Goal: Transaction & Acquisition: Purchase product/service

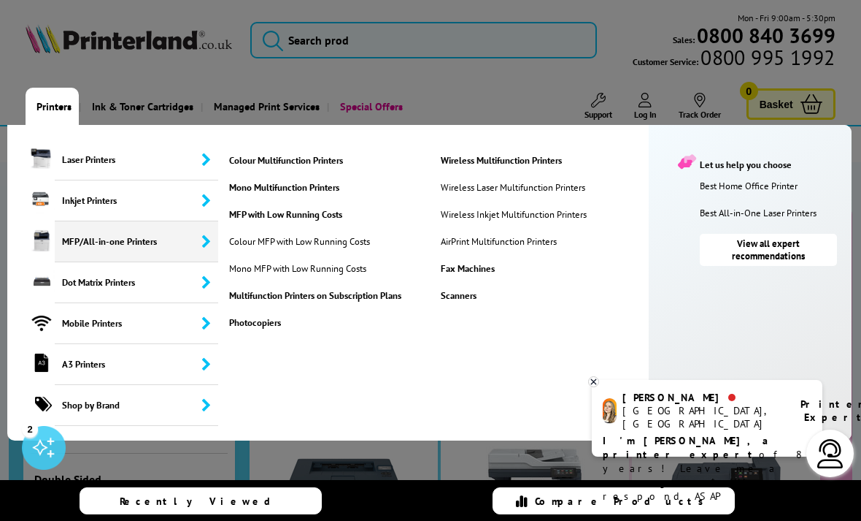
click at [321, 159] on link "Colour Multifunction Printers" at bounding box center [329, 160] width 207 height 12
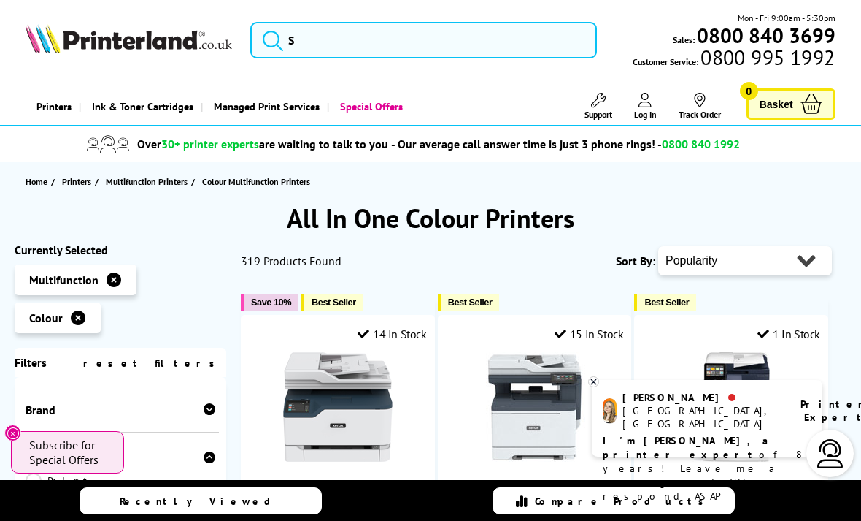
click at [808, 266] on select "Popularity Rating Price - Low to High Price - High to Low Running Costs - Low t…" at bounding box center [745, 260] width 174 height 29
select select "Price Ascending"
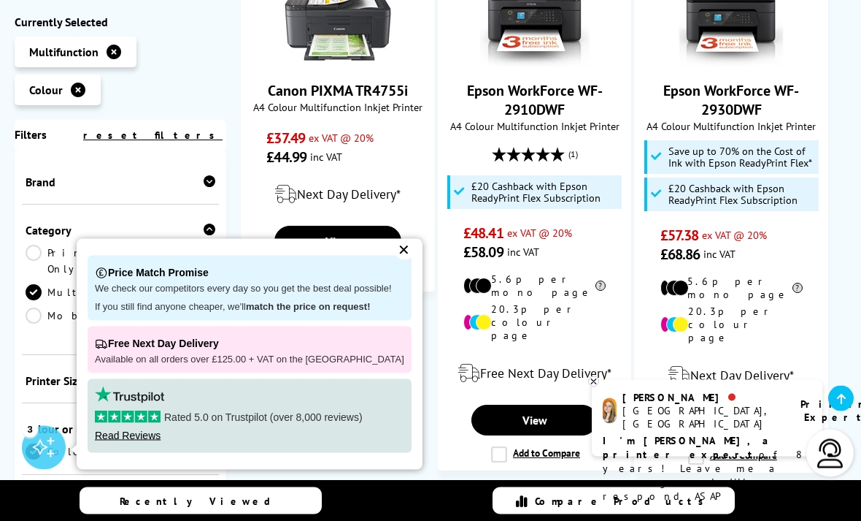
scroll to position [395, 0]
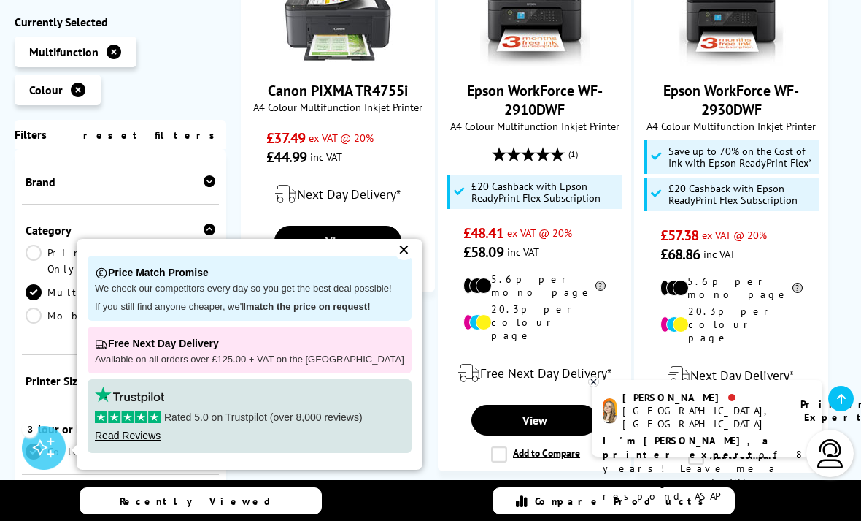
click at [394, 260] on div "✕" at bounding box center [404, 249] width 20 height 20
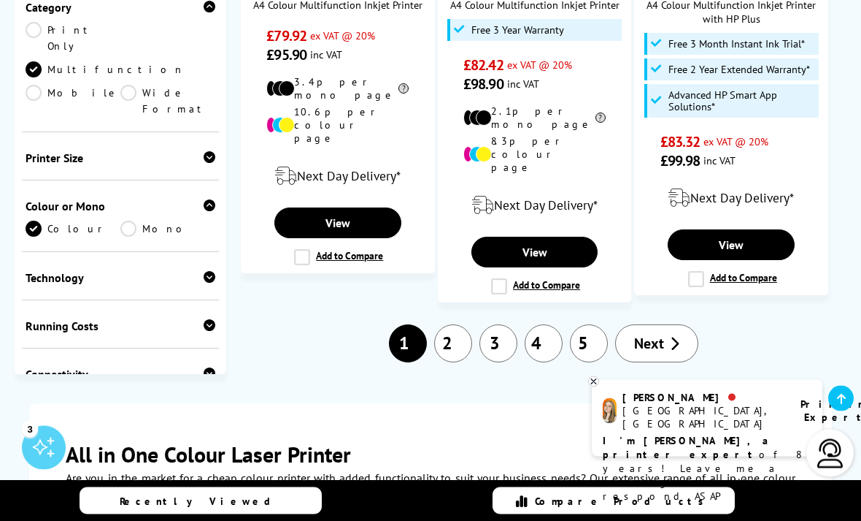
scroll to position [2262, 0]
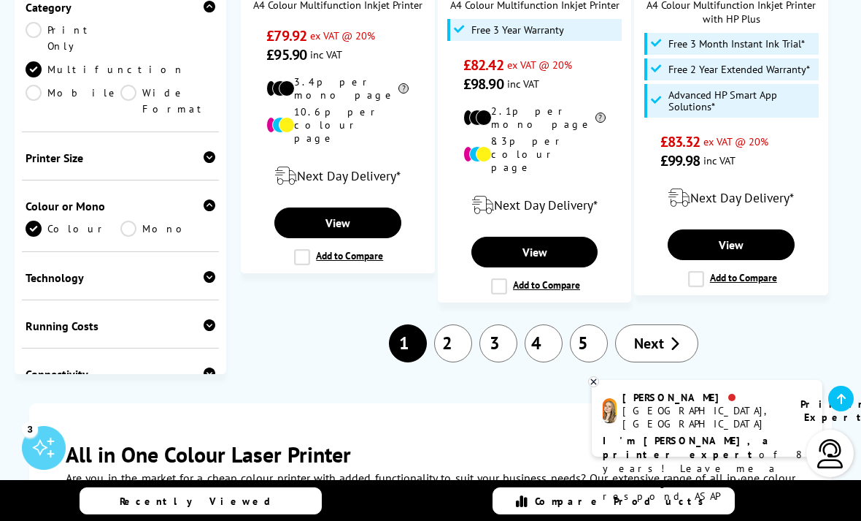
click at [456, 324] on link "2" at bounding box center [453, 343] width 38 height 38
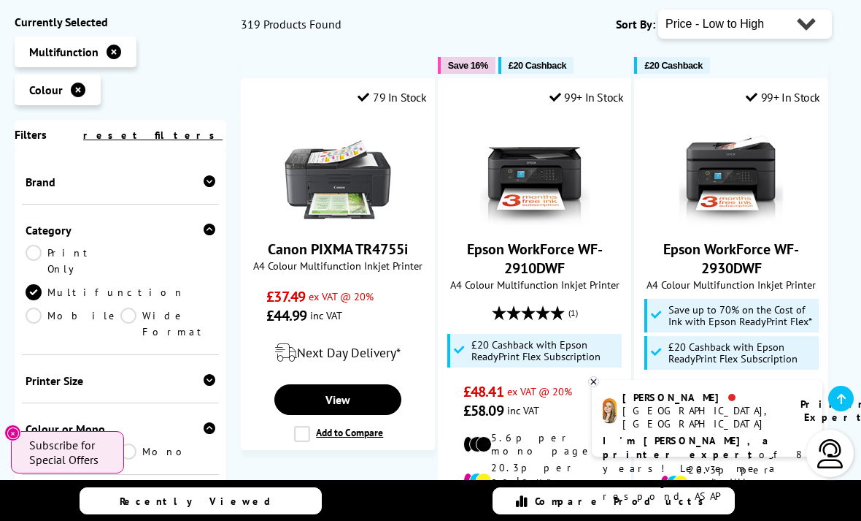
scroll to position [240, 0]
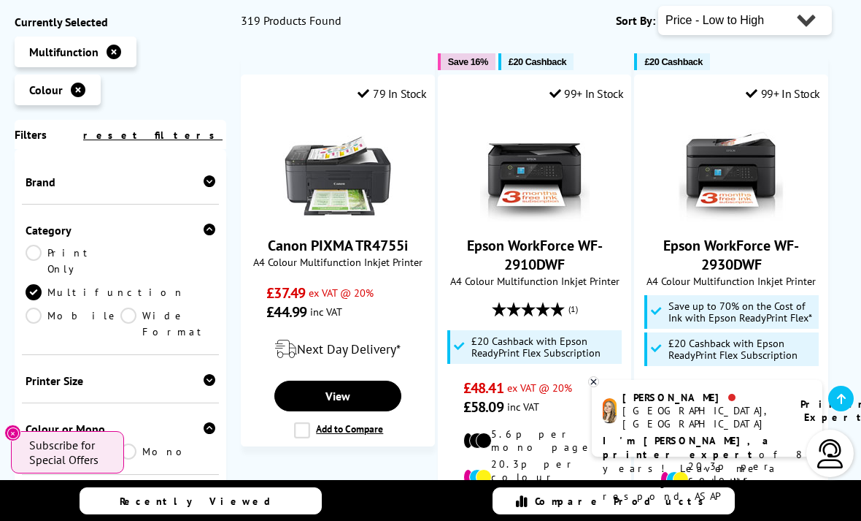
click at [355, 411] on link "View" at bounding box center [337, 395] width 127 height 31
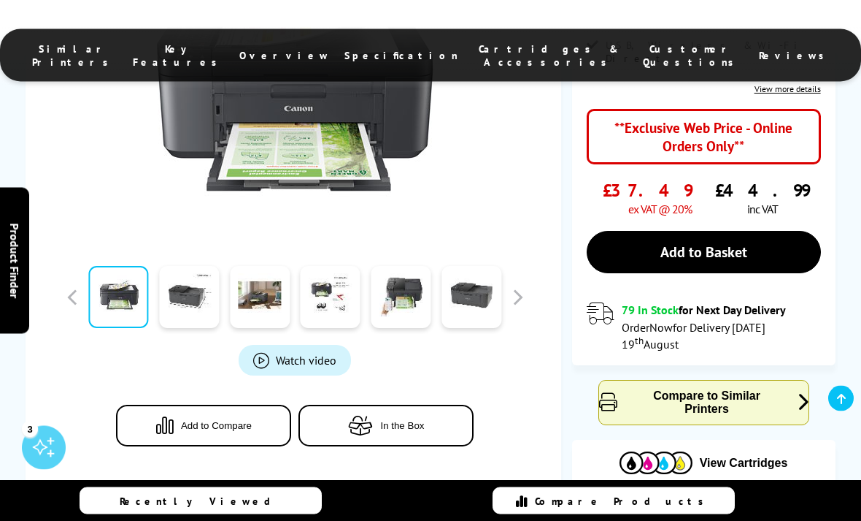
scroll to position [379, 0]
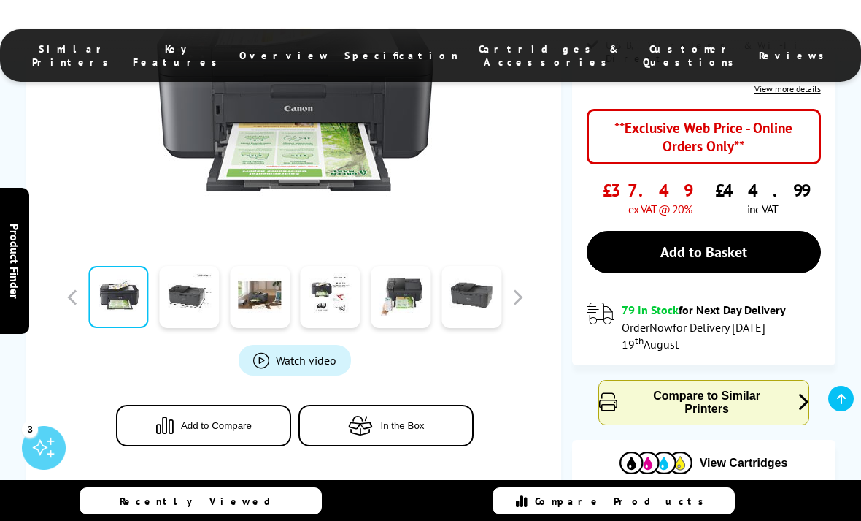
click at [395, 50] on span "Specification" at bounding box center [402, 55] width 114 height 13
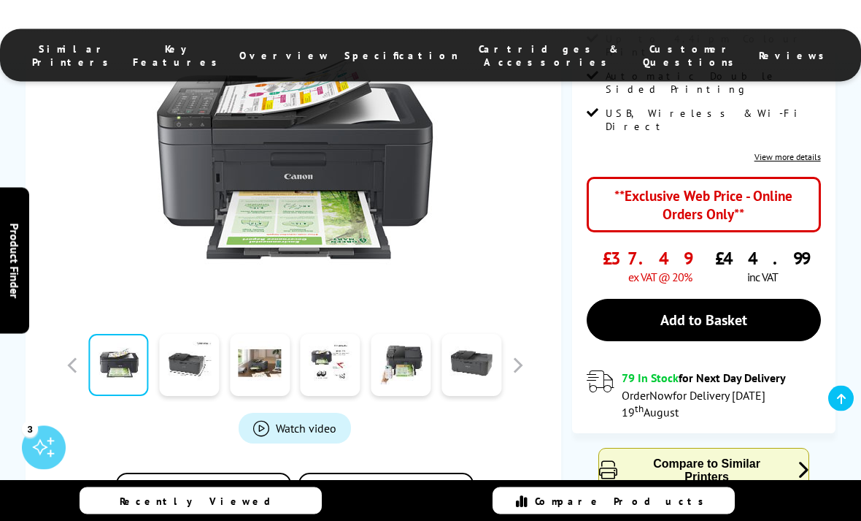
scroll to position [311, 0]
